Goal: Transaction & Acquisition: Purchase product/service

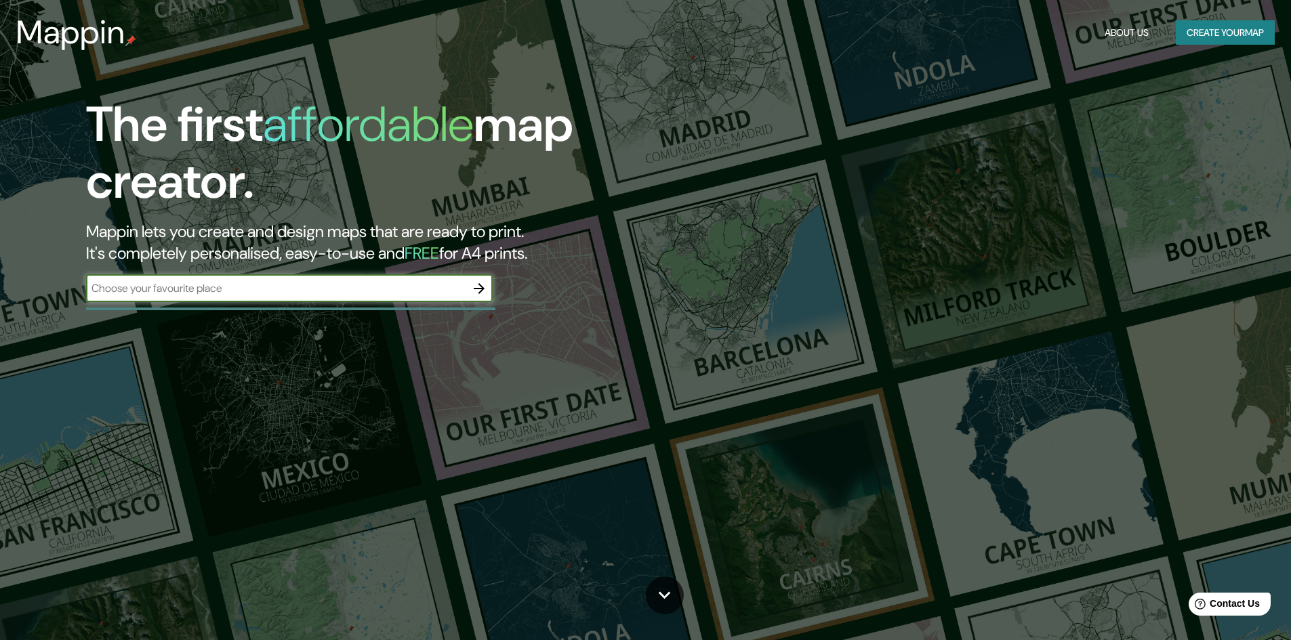
click at [386, 289] on input "text" at bounding box center [275, 289] width 379 height 16
type input "urubamba"
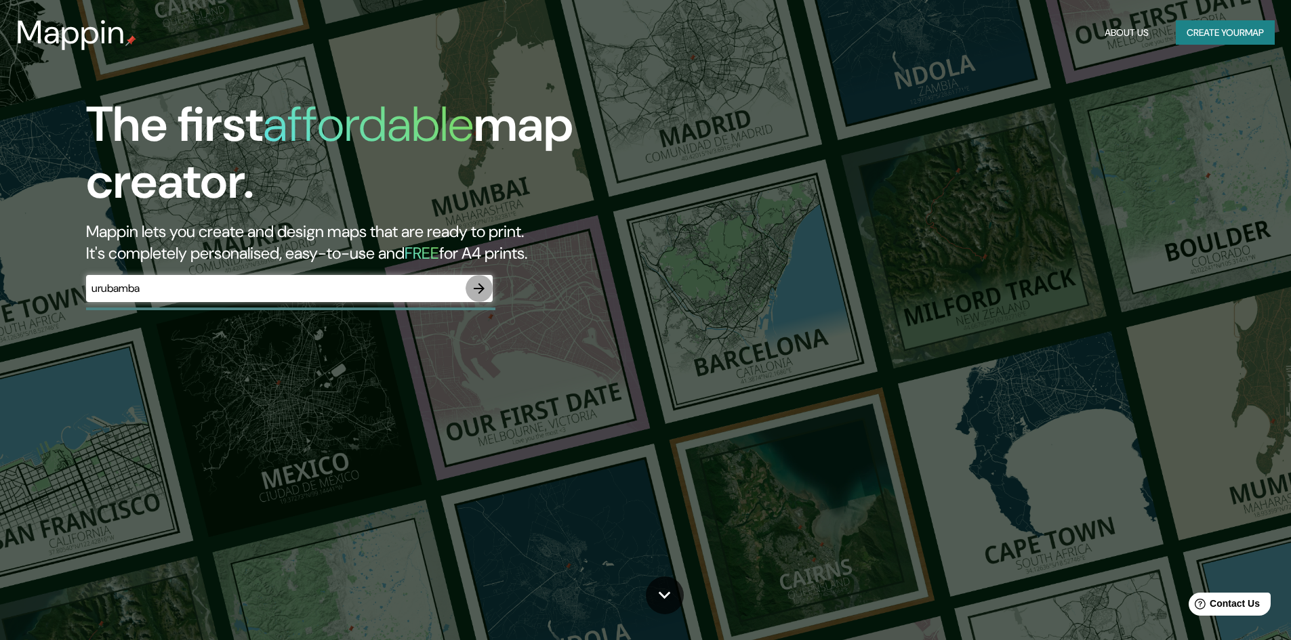
click at [478, 290] on icon "button" at bounding box center [479, 289] width 16 height 16
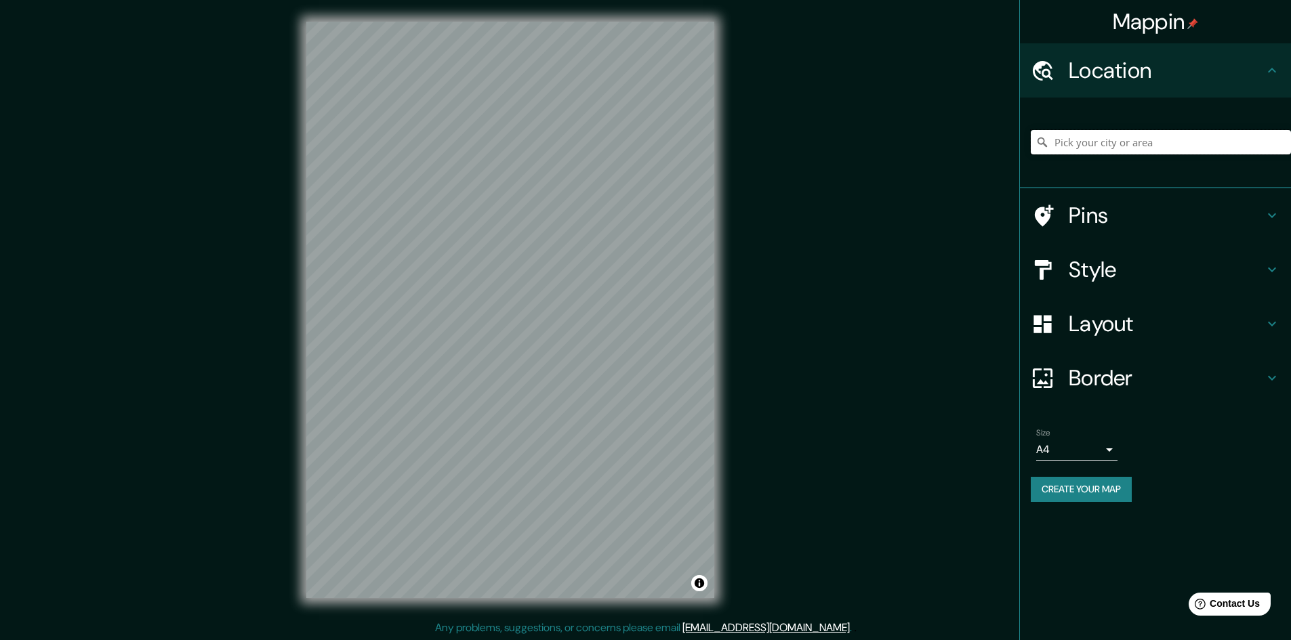
click at [1080, 140] on input "Pick your city or area" at bounding box center [1161, 142] width 260 height 24
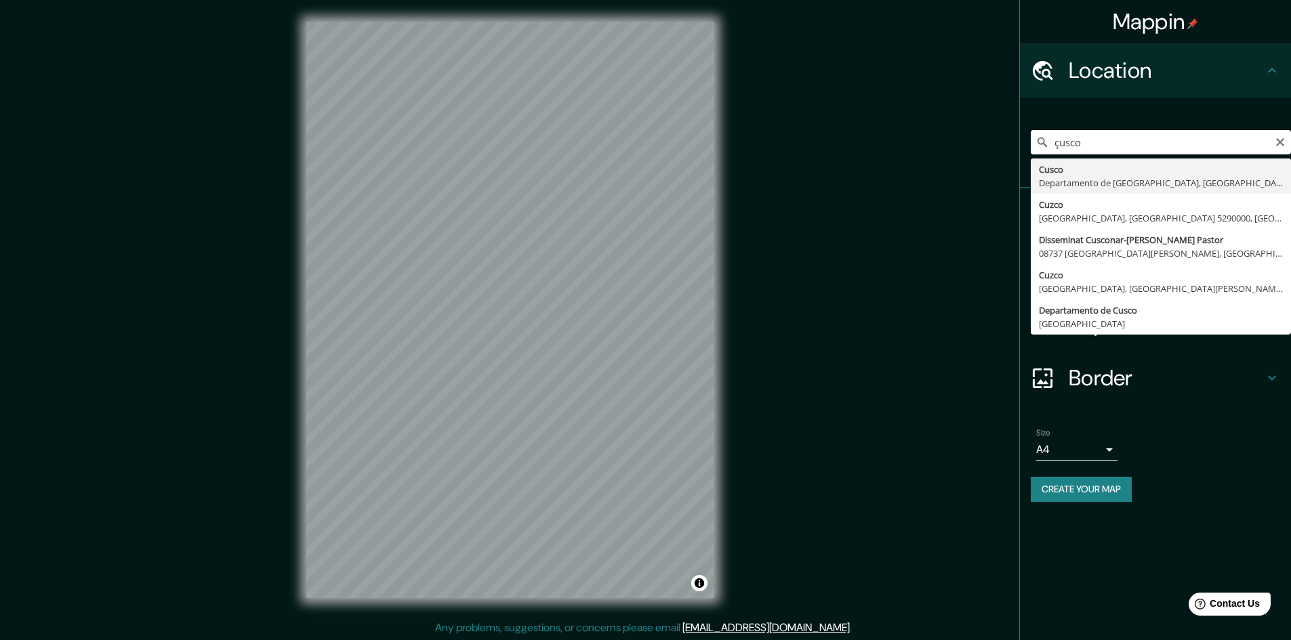
type input "Cusco, [GEOGRAPHIC_DATA], [GEOGRAPHIC_DATA]"
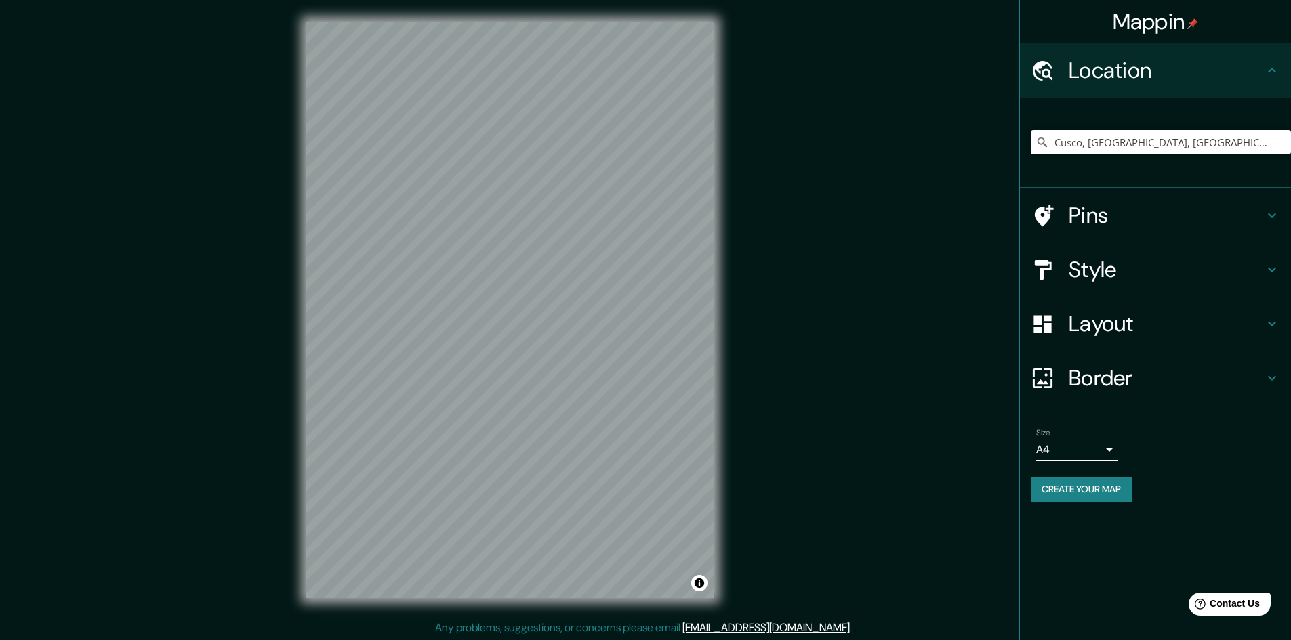
click at [1142, 332] on h4 "Layout" at bounding box center [1166, 323] width 195 height 27
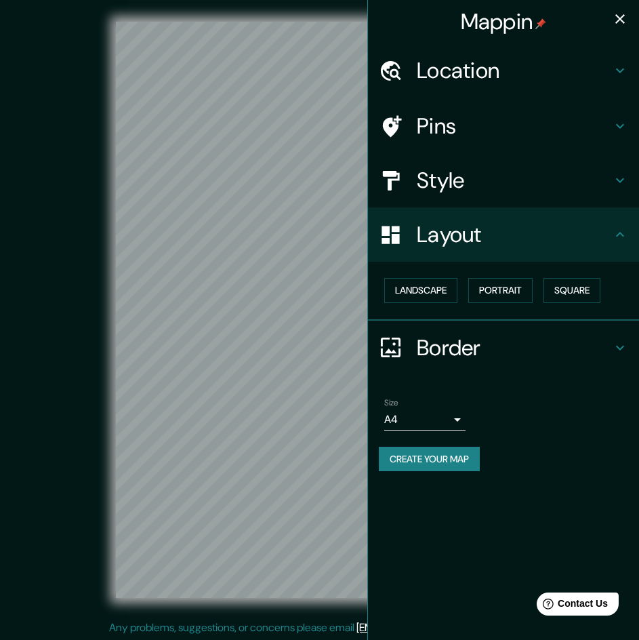
click at [474, 231] on h4 "Layout" at bounding box center [514, 234] width 195 height 27
click at [451, 284] on button "Landscape" at bounding box center [420, 290] width 73 height 25
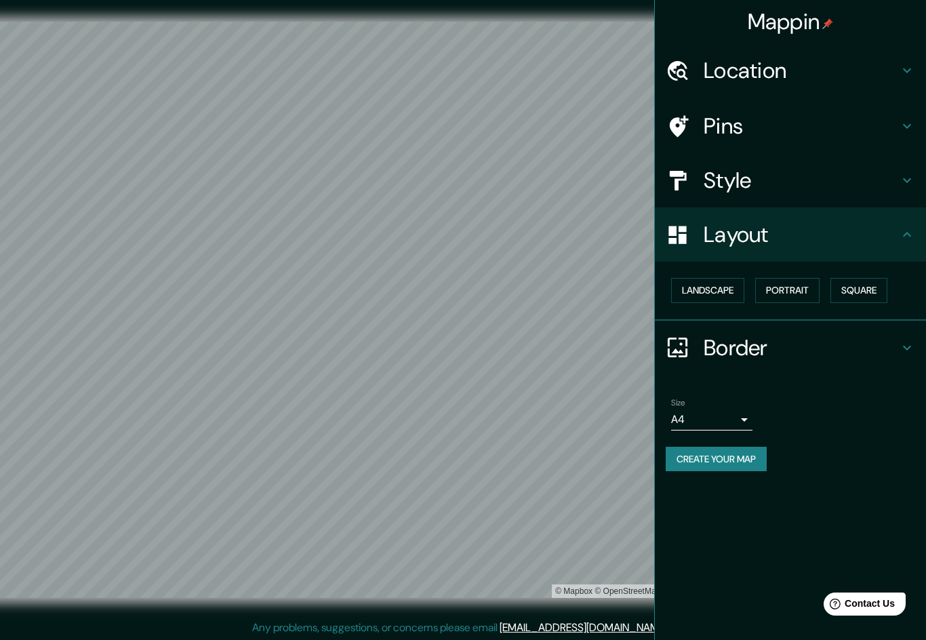
click at [795, 59] on h4 "Location" at bounding box center [800, 70] width 195 height 27
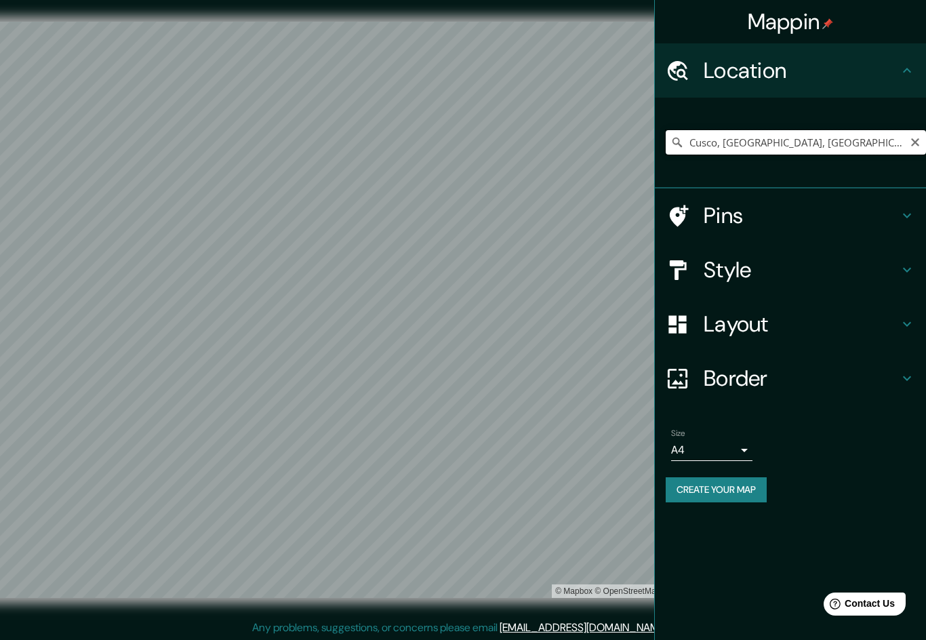
click at [885, 143] on input "Cusco, [GEOGRAPHIC_DATA], [GEOGRAPHIC_DATA]" at bounding box center [795, 142] width 260 height 24
click at [911, 144] on icon "Clear" at bounding box center [914, 142] width 11 height 11
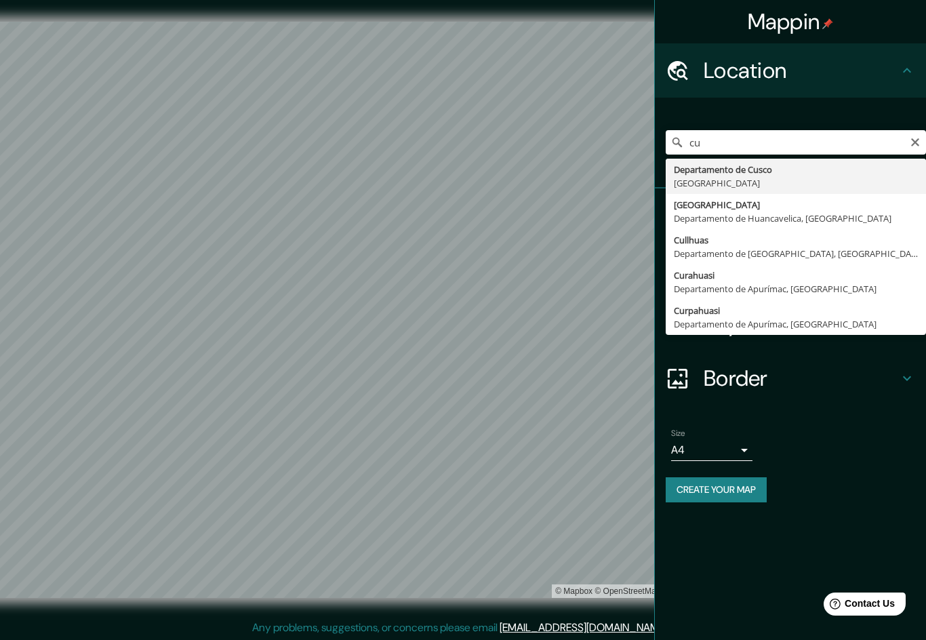
type input "Departamento de [GEOGRAPHIC_DATA], [GEOGRAPHIC_DATA]"
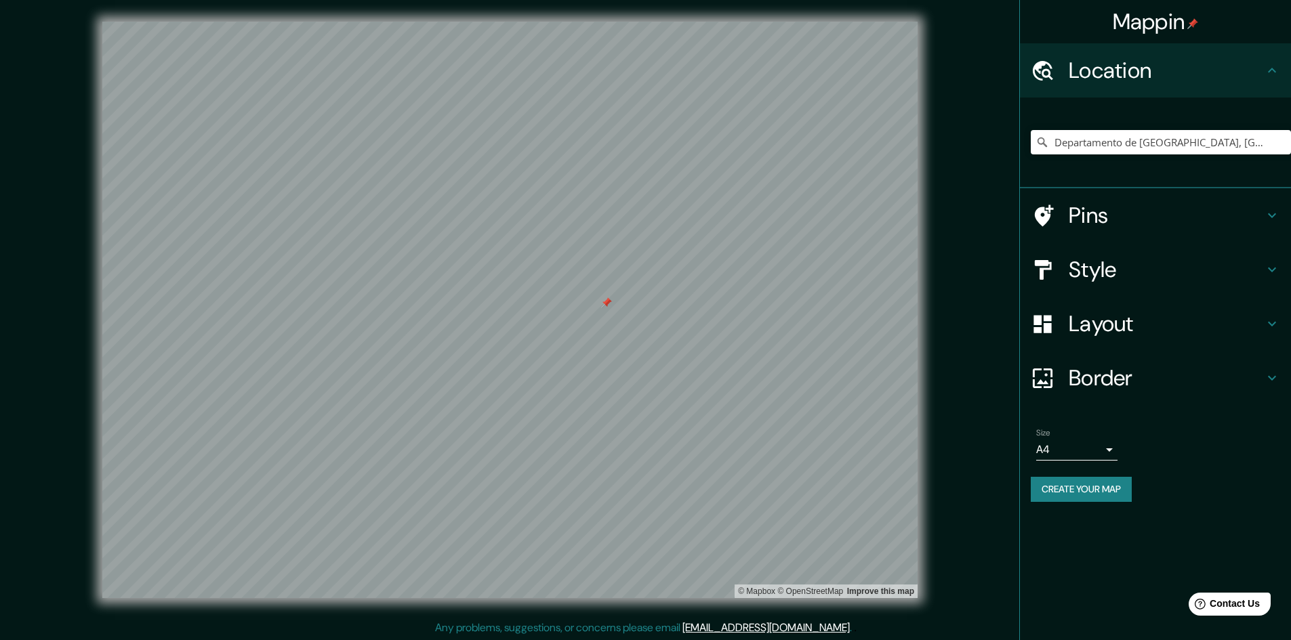
click at [1142, 224] on h4 "Pins" at bounding box center [1166, 215] width 195 height 27
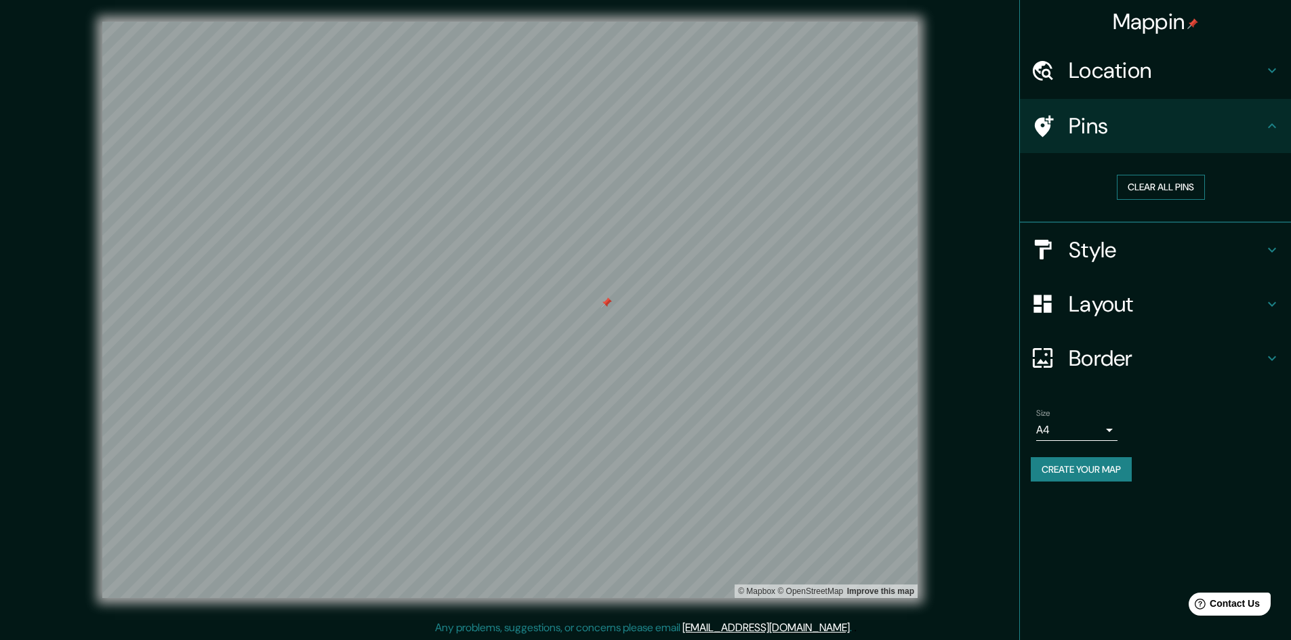
click at [1160, 192] on button "Clear all pins" at bounding box center [1161, 187] width 88 height 25
